Goal: Information Seeking & Learning: Learn about a topic

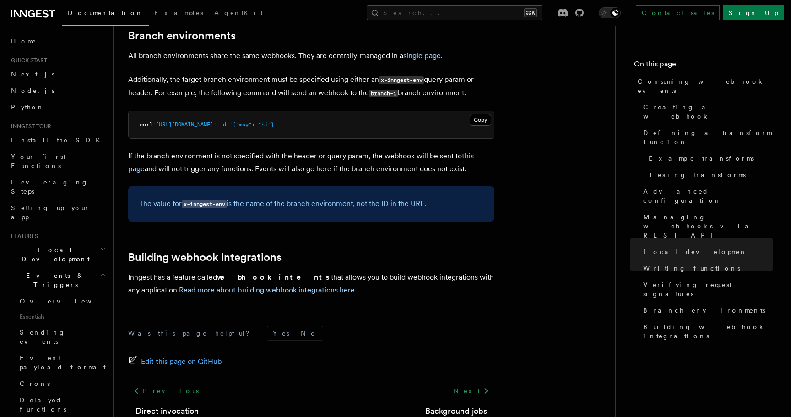
scroll to position [638, 0]
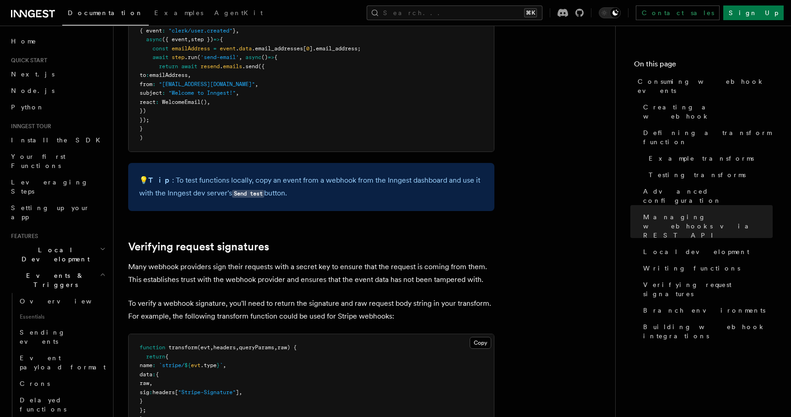
scroll to position [2496, 0]
